Goal: Obtain resource: Obtain resource

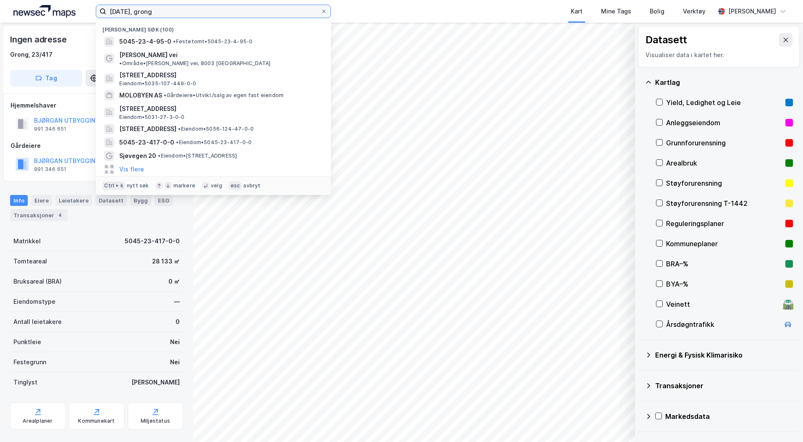
click at [127, 8] on input "[DATE], grong" at bounding box center [213, 11] width 214 height 13
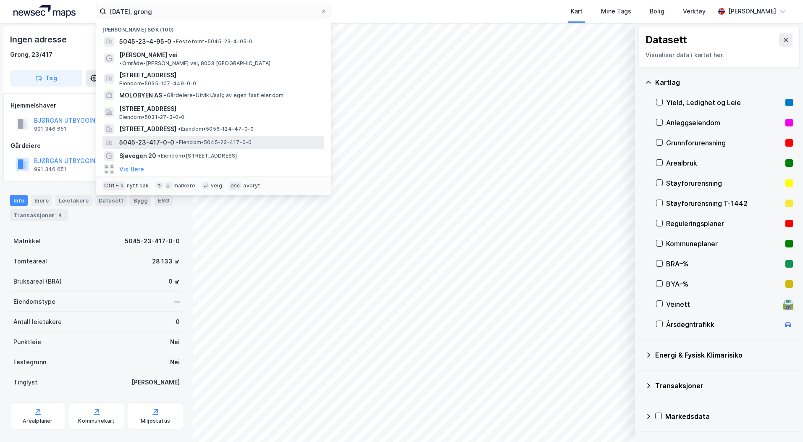
click at [167, 141] on div "5045-23-417-0-0 • Eiendom • 5045-23-417-0-0" at bounding box center [214, 142] width 222 height 13
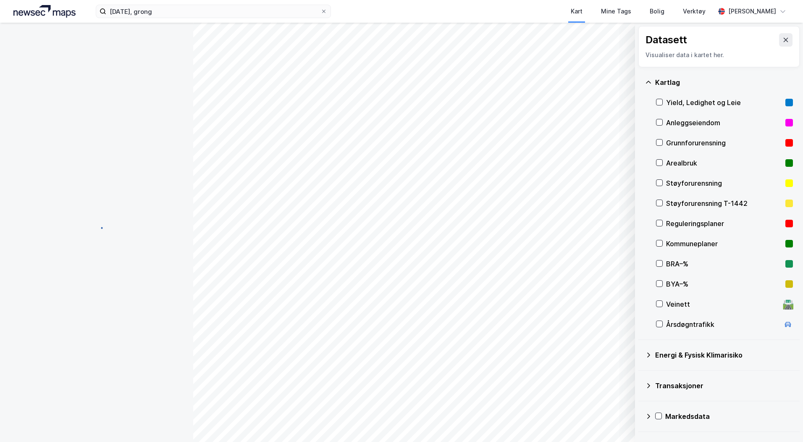
scroll to position [15, 0]
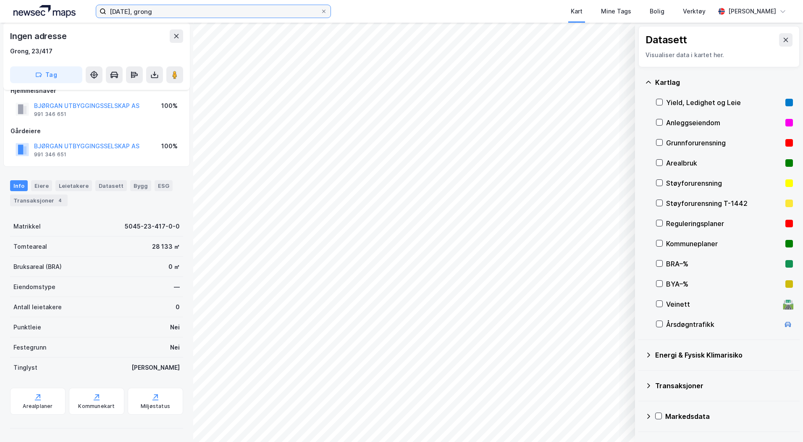
click at [146, 13] on input "[DATE], grong" at bounding box center [213, 11] width 214 height 13
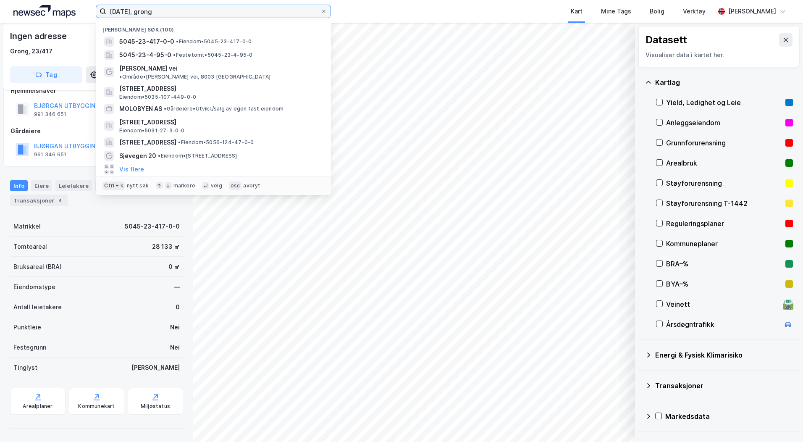
click at [146, 13] on input "[DATE], grong" at bounding box center [213, 11] width 214 height 13
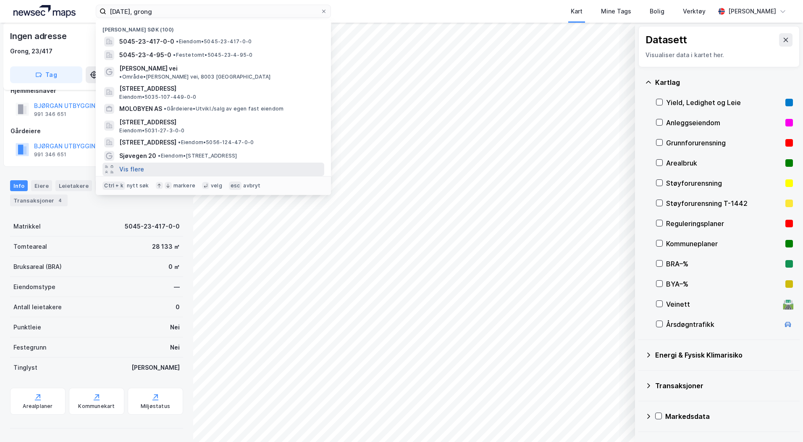
click at [121, 164] on button "Vis flere" at bounding box center [131, 169] width 25 height 10
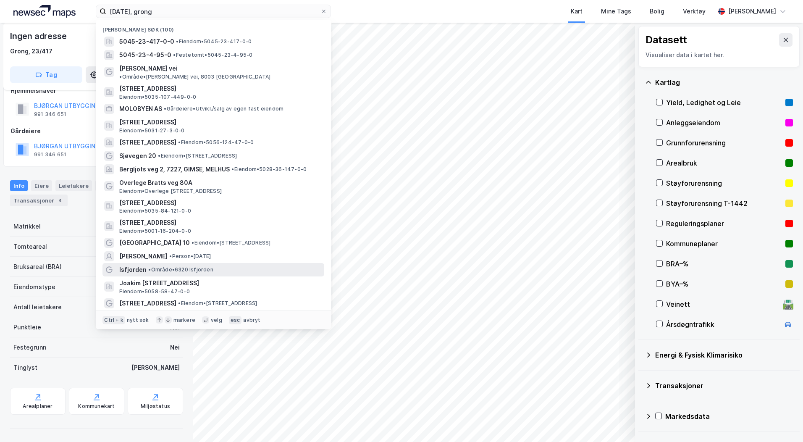
click at [167, 266] on span "• Område • 6320 Isfjorden" at bounding box center [180, 269] width 65 height 7
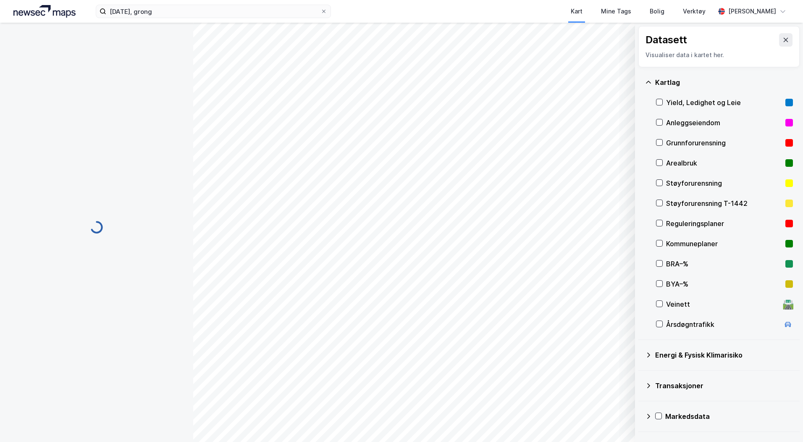
scroll to position [15, 0]
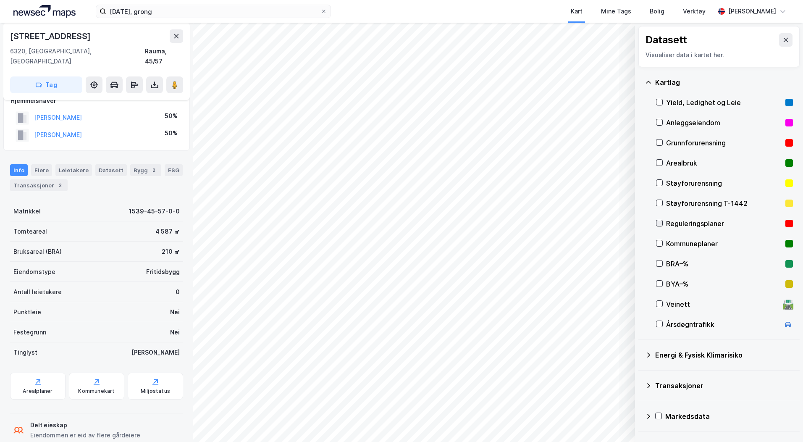
click at [658, 223] on icon at bounding box center [660, 223] width 6 height 6
click at [660, 245] on icon at bounding box center [660, 243] width 6 height 6
click at [611, 420] on button "Vis" at bounding box center [592, 419] width 70 height 13
click at [613, 400] on button at bounding box center [618, 401] width 13 height 13
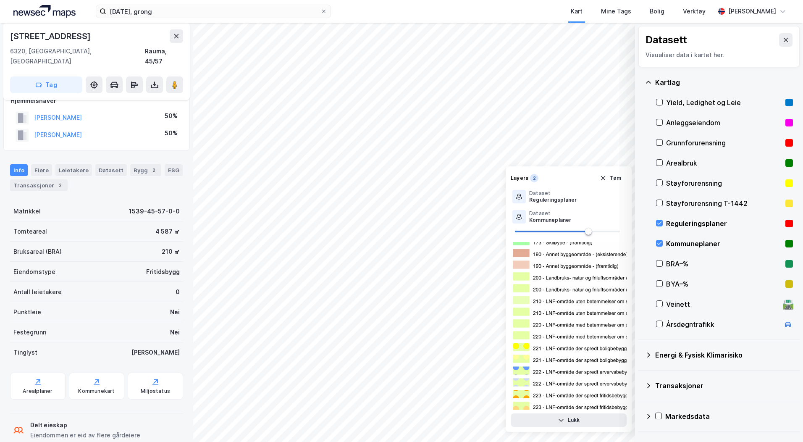
scroll to position [504, 0]
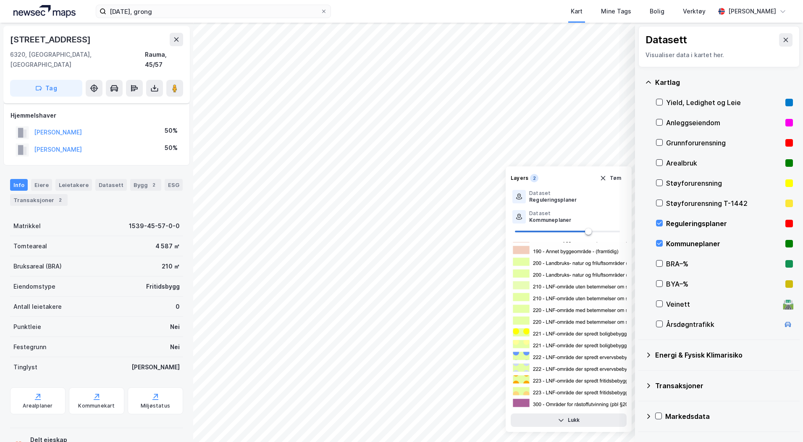
scroll to position [15, 0]
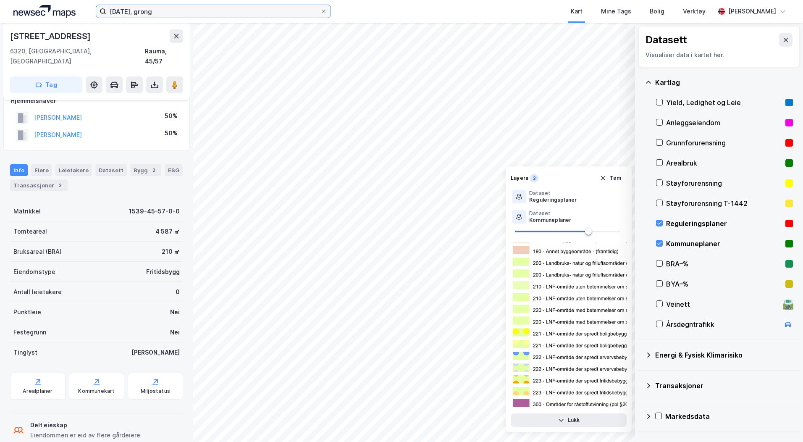
click at [187, 16] on input "[DATE], grong" at bounding box center [213, 11] width 214 height 13
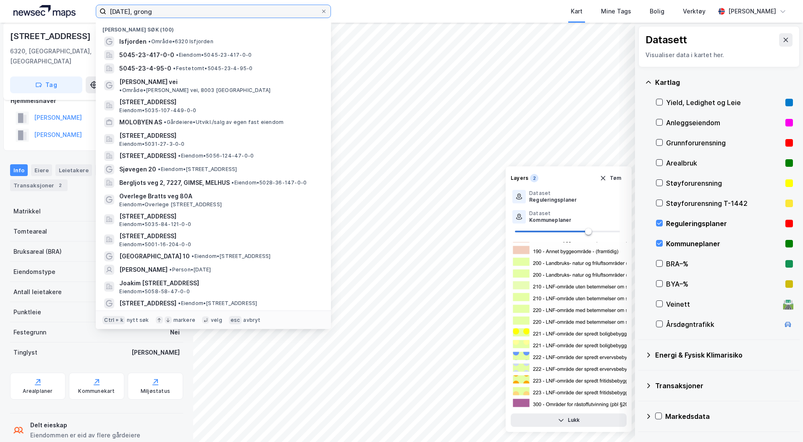
click at [187, 16] on input "[DATE], grong" at bounding box center [213, 11] width 214 height 13
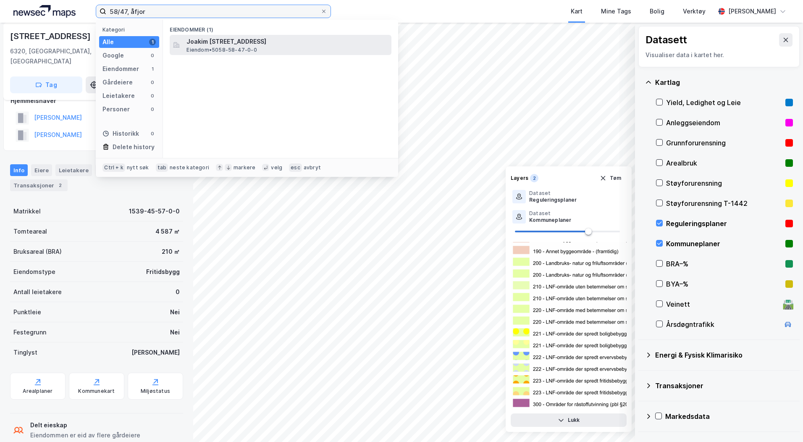
type input "58/47, åfjor"
click at [219, 41] on span "Joakim [STREET_ADDRESS]" at bounding box center [288, 42] width 202 height 10
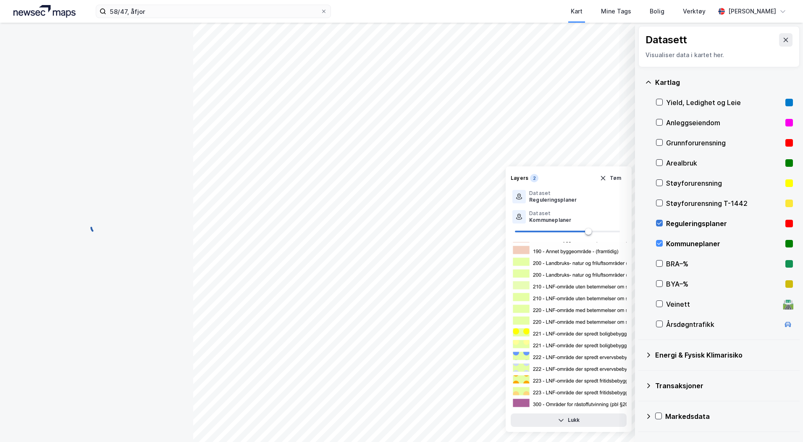
scroll to position [15, 0]
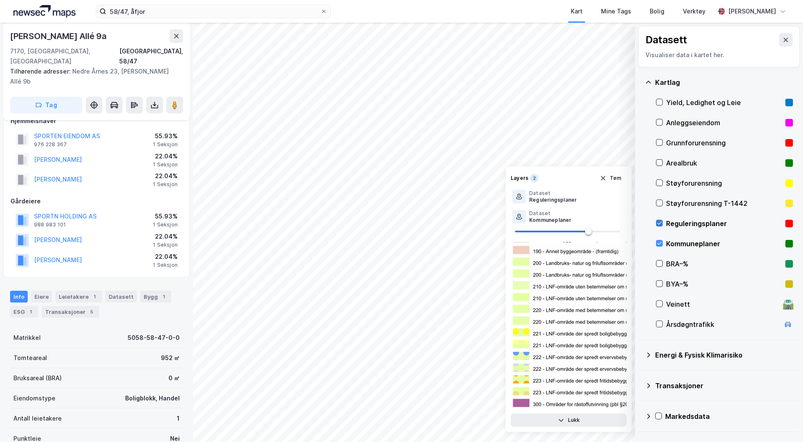
click at [659, 224] on icon at bounding box center [660, 223] width 6 height 6
click at [663, 245] on div at bounding box center [659, 243] width 7 height 7
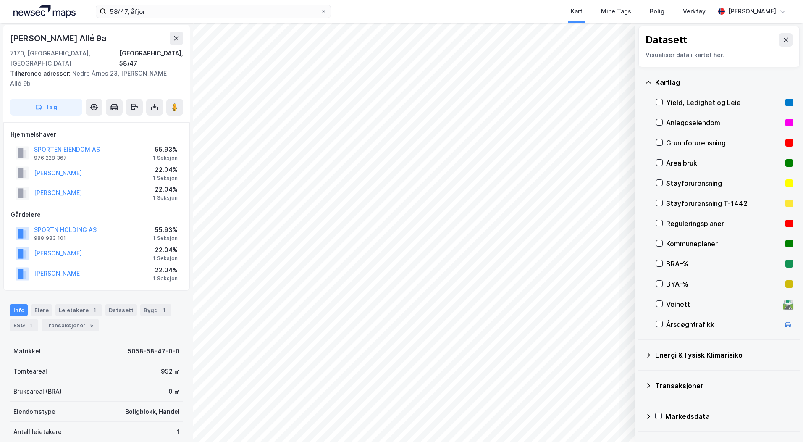
scroll to position [0, 0]
click at [47, 305] on div "Eiere" at bounding box center [41, 311] width 21 height 12
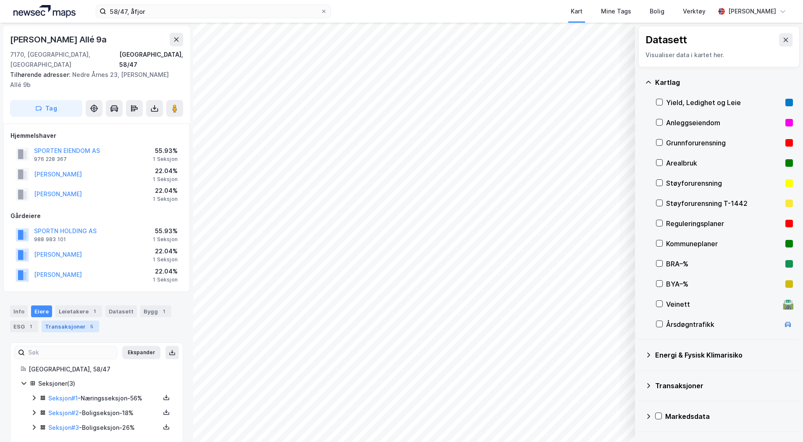
scroll to position [2, 0]
click at [74, 393] on link "Seksjon # 1" at bounding box center [62, 396] width 29 height 7
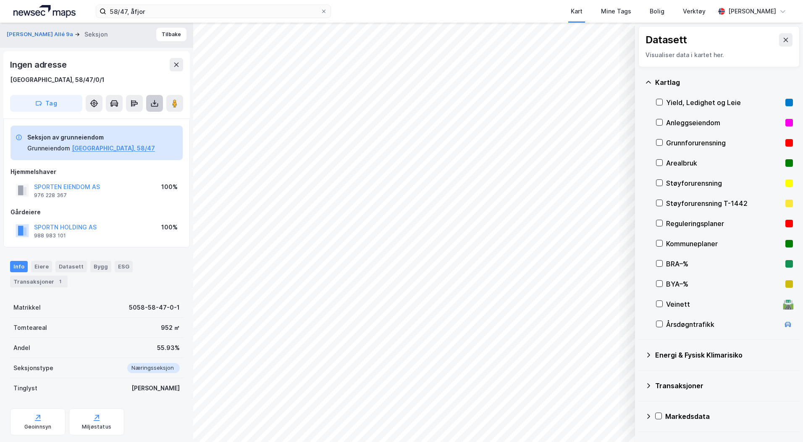
click at [157, 106] on icon at bounding box center [154, 104] width 7 height 3
click at [150, 124] on div "Last ned grunnbok" at bounding box center [118, 119] width 89 height 13
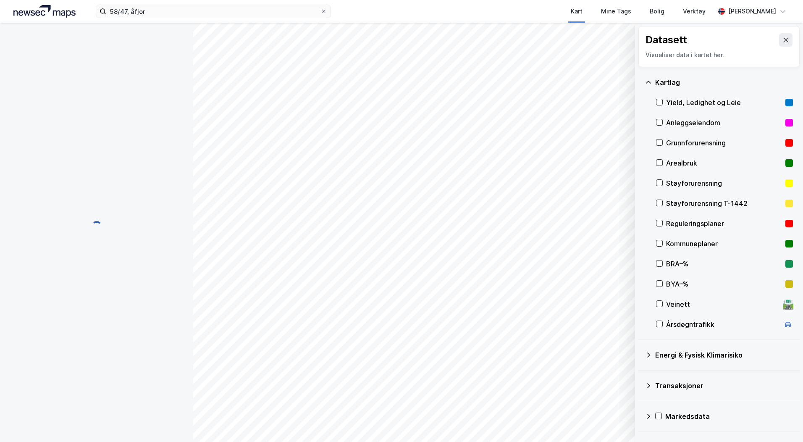
scroll to position [2, 0]
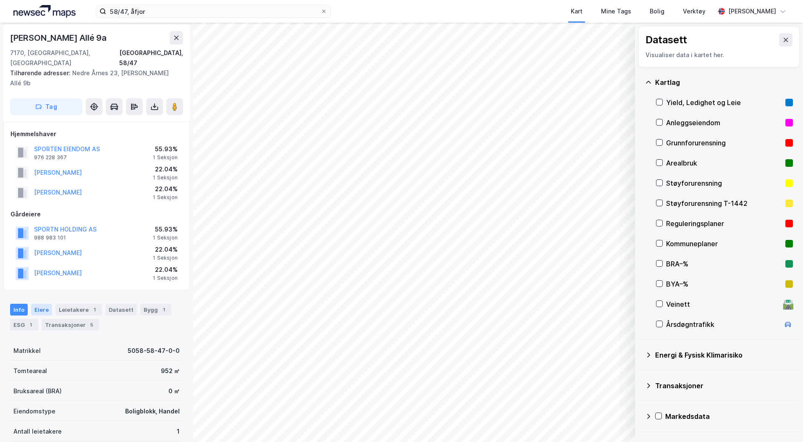
click at [46, 304] on div "Eiere" at bounding box center [41, 310] width 21 height 12
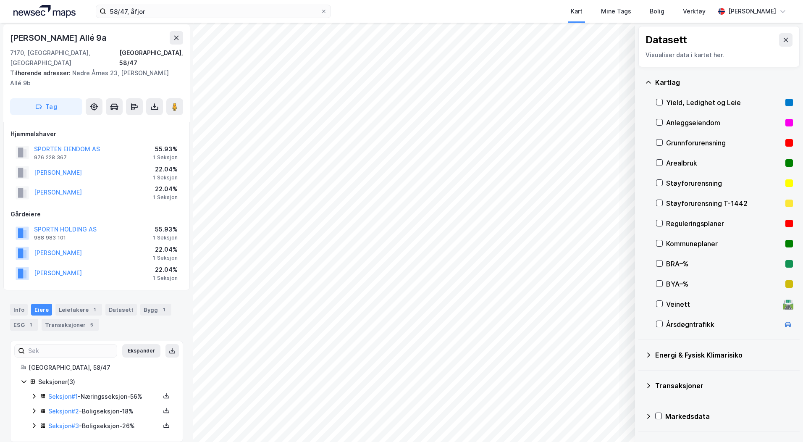
click at [32, 408] on icon at bounding box center [34, 411] width 7 height 7
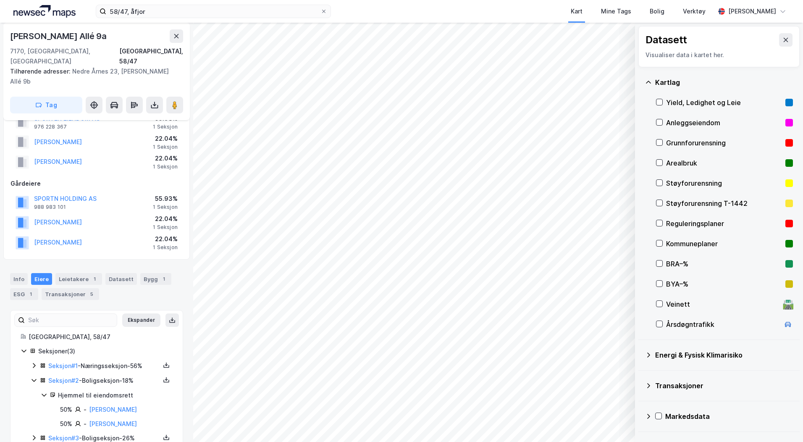
scroll to position [44, 0]
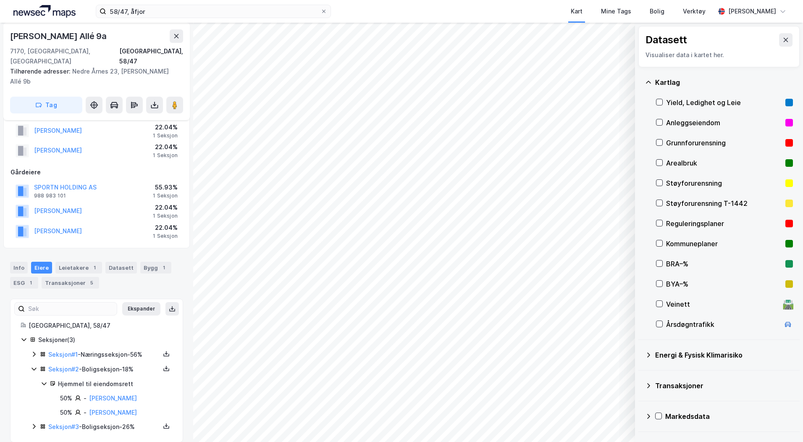
click at [34, 424] on icon at bounding box center [34, 426] width 3 height 5
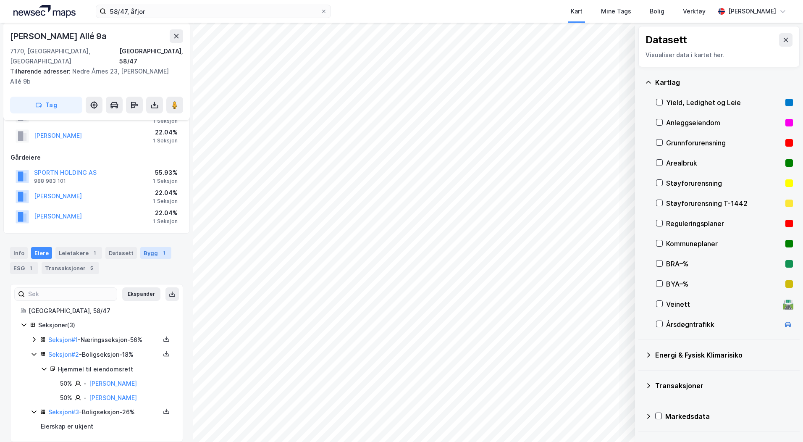
click at [140, 247] on div "Bygg 1" at bounding box center [155, 253] width 31 height 12
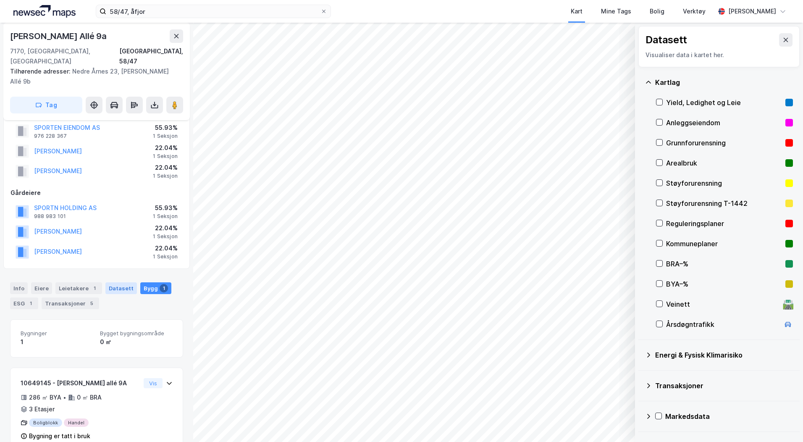
scroll to position [33, 0]
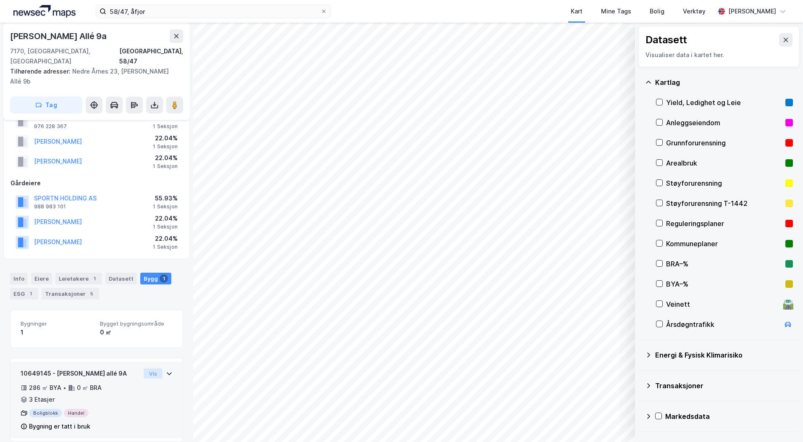
click at [144, 368] on button "Vis" at bounding box center [153, 373] width 19 height 10
